Goal: Complete application form

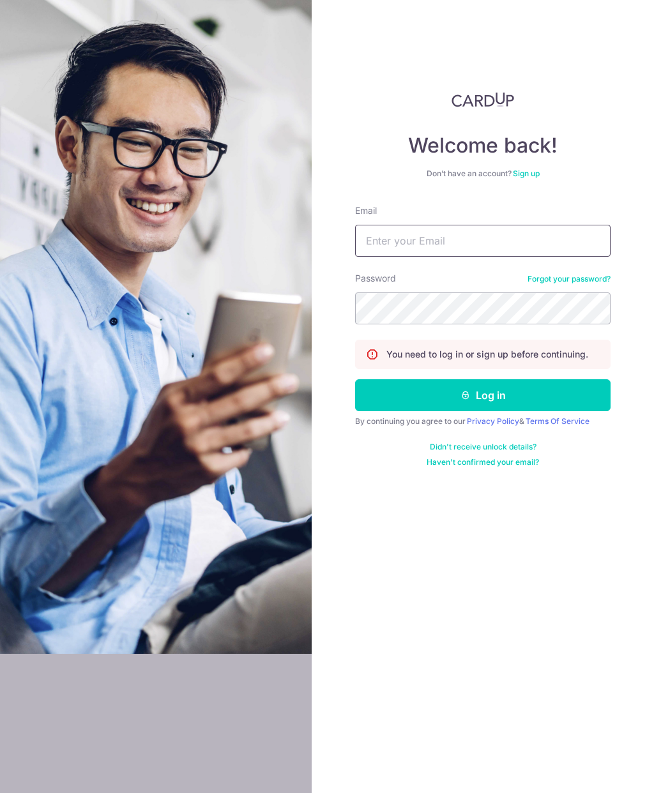
click at [485, 239] on input "Email" at bounding box center [482, 241] width 255 height 32
type input "Bestdad800@yahoo.com"
click at [532, 394] on button "Log in" at bounding box center [482, 395] width 255 height 32
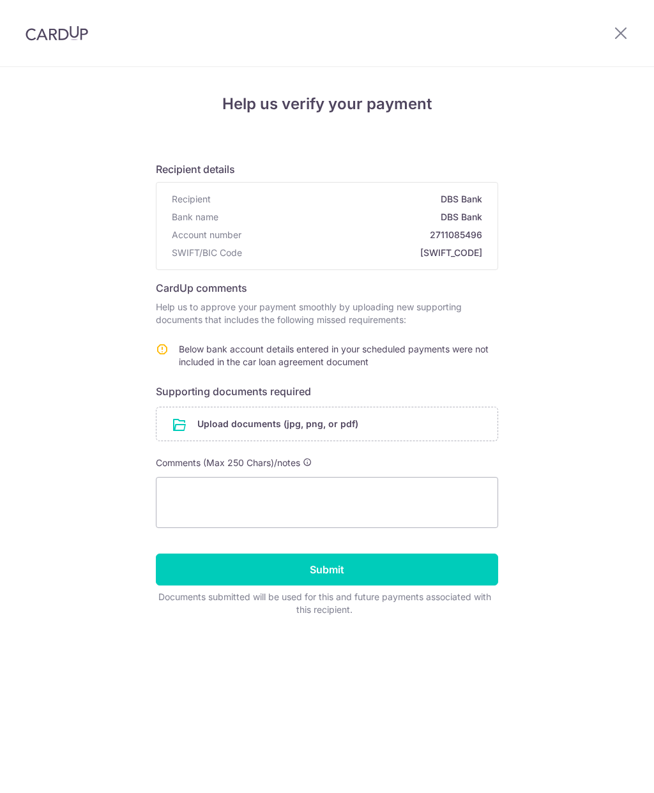
click at [177, 424] on input "file" at bounding box center [326, 423] width 341 height 33
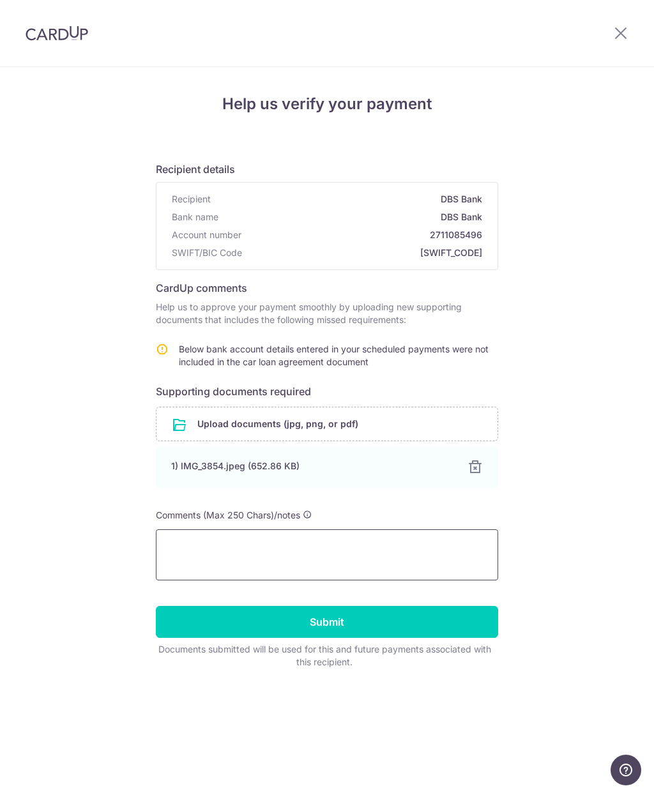
click at [334, 539] on textarea at bounding box center [327, 554] width 342 height 51
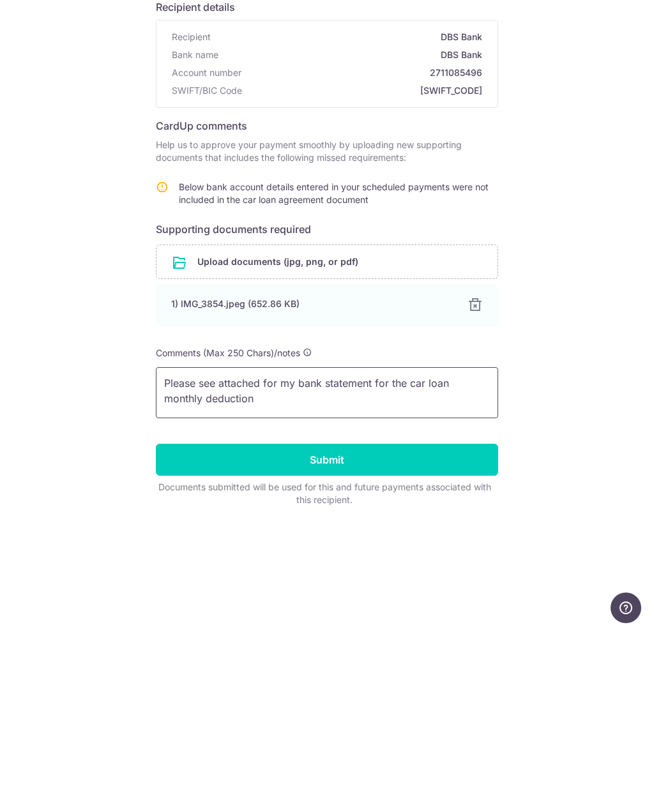
type textarea "Please see attached for my bank statement for the car loan monthly deduction"
click at [440, 606] on input "Submit" at bounding box center [327, 622] width 342 height 32
